Goal: Transaction & Acquisition: Subscribe to service/newsletter

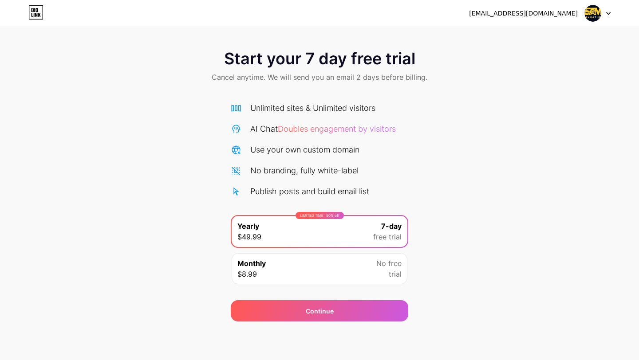
click at [326, 273] on div "Monthly $8.99 No free trial" at bounding box center [320, 268] width 176 height 31
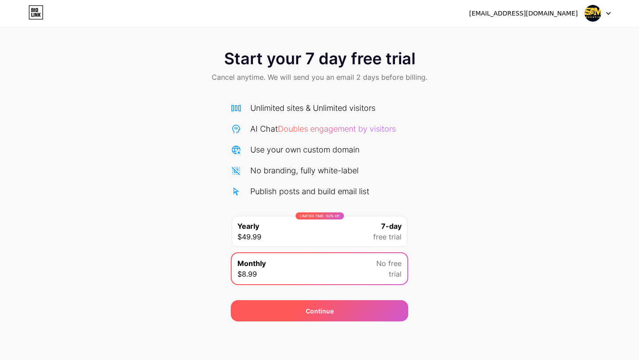
click at [334, 317] on div "Continue" at bounding box center [320, 311] width 178 height 21
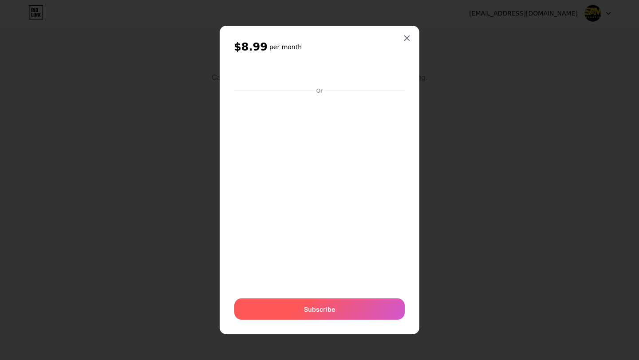
click at [311, 316] on div "Subscribe" at bounding box center [319, 309] width 170 height 21
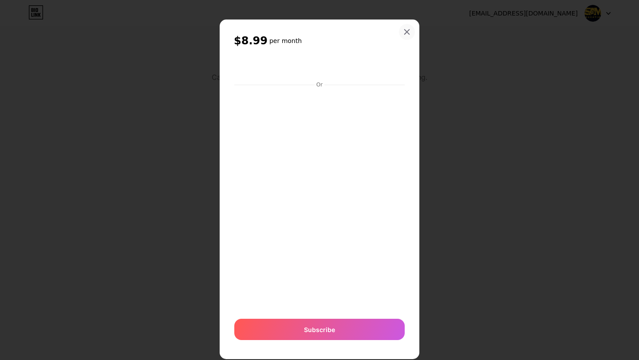
click at [406, 30] on icon at bounding box center [407, 31] width 7 height 7
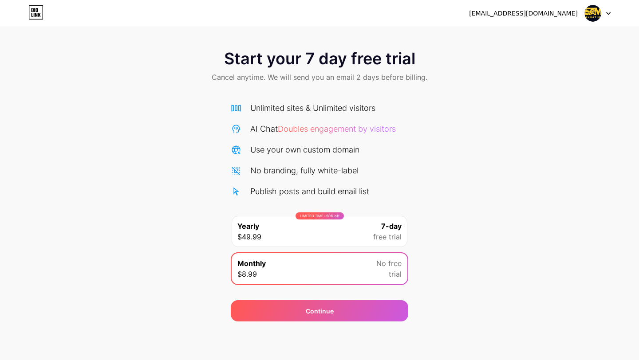
click at [37, 12] on icon at bounding box center [37, 10] width 2 height 4
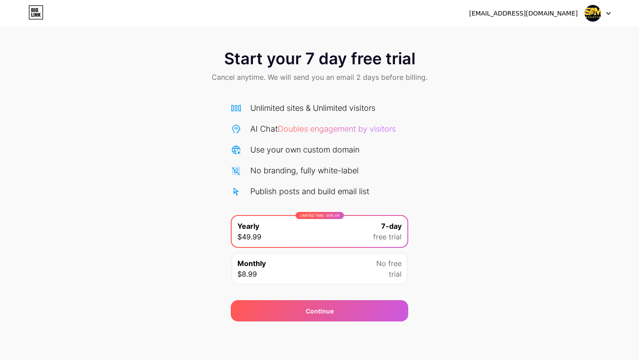
click at [36, 9] on icon at bounding box center [37, 10] width 2 height 4
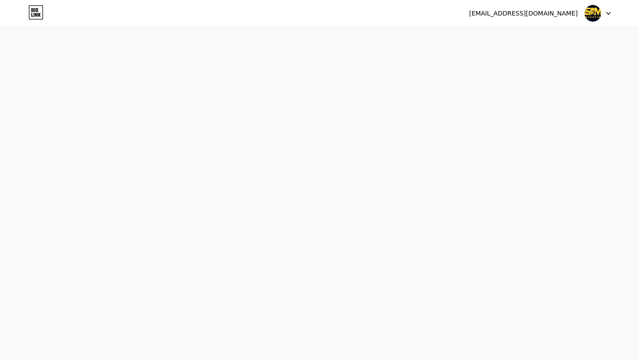
click at [607, 12] on icon at bounding box center [609, 13] width 4 height 2
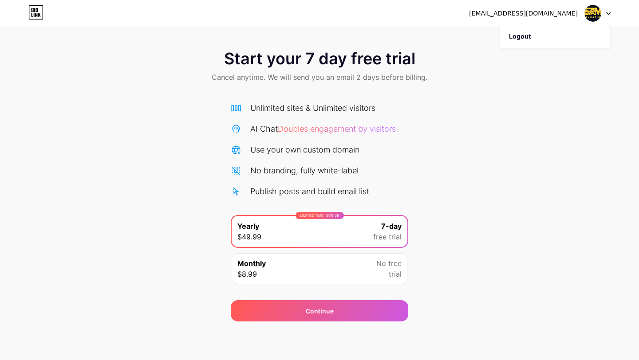
click at [534, 14] on div "[EMAIL_ADDRESS][DOMAIN_NAME]" at bounding box center [523, 13] width 109 height 9
click at [492, 101] on div "Start your 7 day free trial Cancel anytime. We will send you an email 2 days be…" at bounding box center [319, 181] width 639 height 281
